Goal: Information Seeking & Learning: Check status

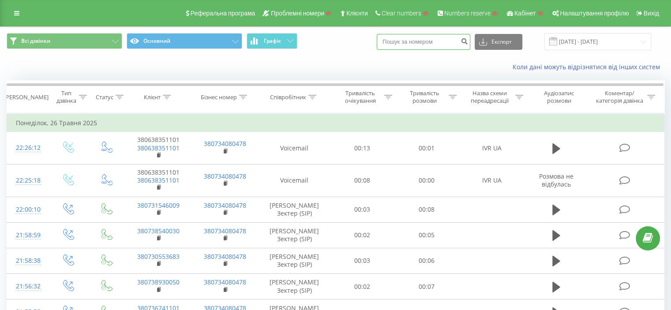
click at [424, 41] on input at bounding box center [424, 42] width 94 height 16
paste input "380953885664"
type input "380953885664"
click at [468, 39] on icon "submit" at bounding box center [464, 39] width 7 height 5
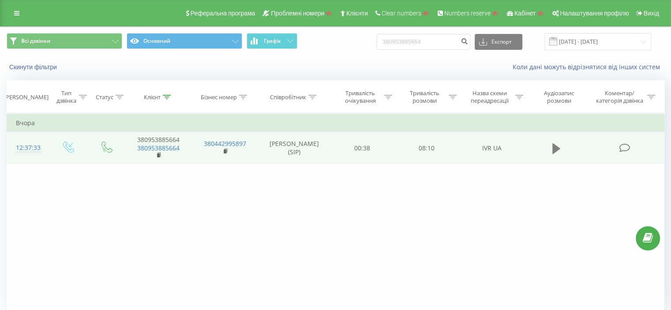
click at [554, 142] on icon at bounding box center [556, 148] width 8 height 12
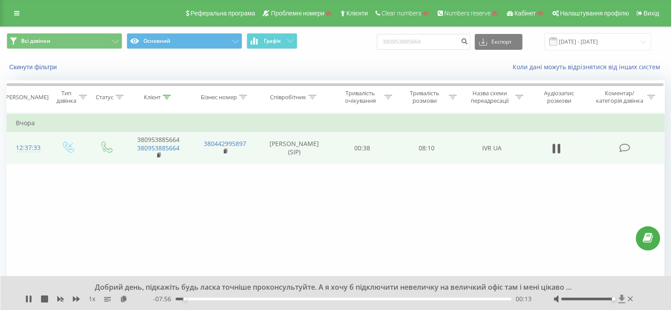
drag, startPoint x: 588, startPoint y: 298, endPoint x: 623, endPoint y: 299, distance: 35.8
click at [623, 299] on div at bounding box center [594, 299] width 81 height 9
click at [28, 301] on icon at bounding box center [28, 299] width 7 height 7
click at [30, 301] on icon at bounding box center [28, 299] width 7 height 7
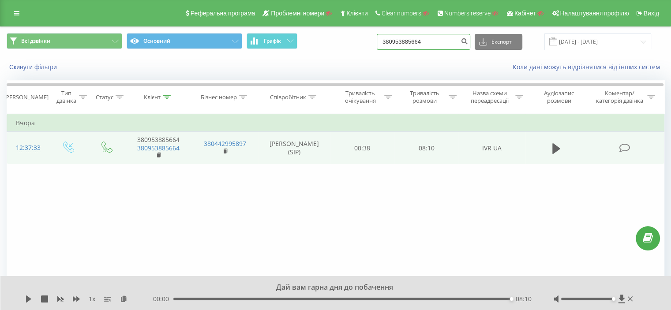
drag, startPoint x: 455, startPoint y: 41, endPoint x: 384, endPoint y: 39, distance: 71.5
click at [384, 39] on div "Всі дзвінки Основний Графік 380953885664 Експорт .csv .xls .xlsx [DATE] - [DATE]" at bounding box center [336, 41] width 658 height 17
paste input "77073587745"
type input "77073587745"
